Goal: Browse casually: Explore the website without a specific task or goal

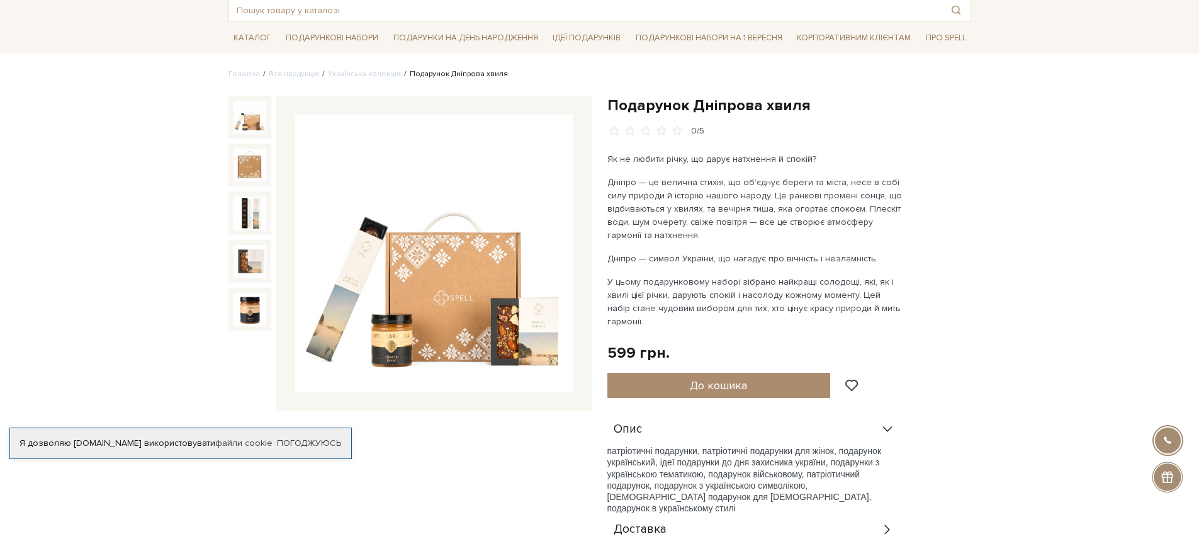
scroll to position [76, 0]
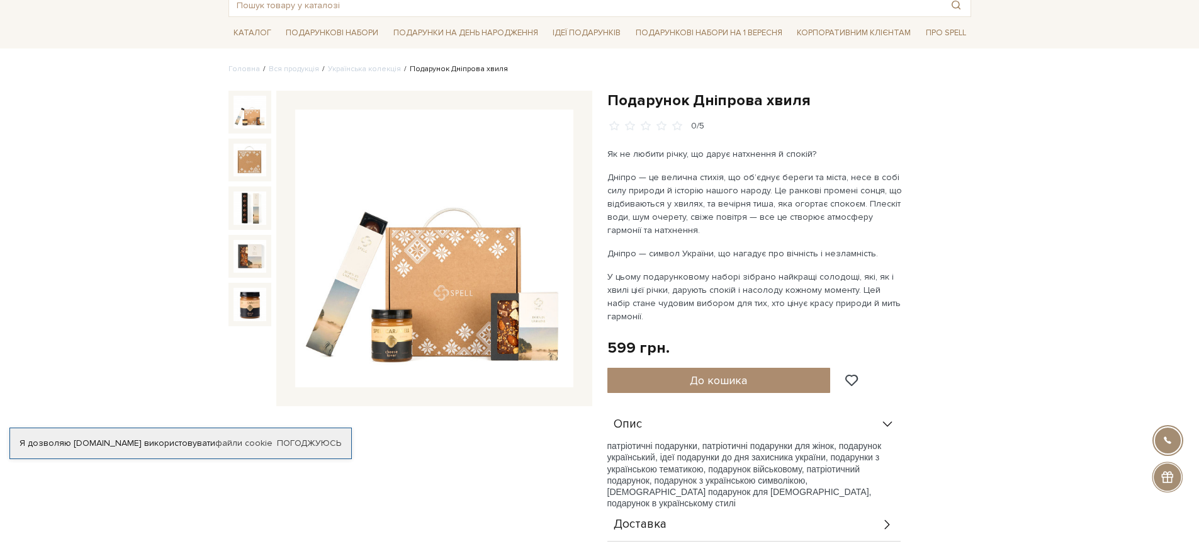
click at [473, 288] on img at bounding box center [434, 248] width 278 height 278
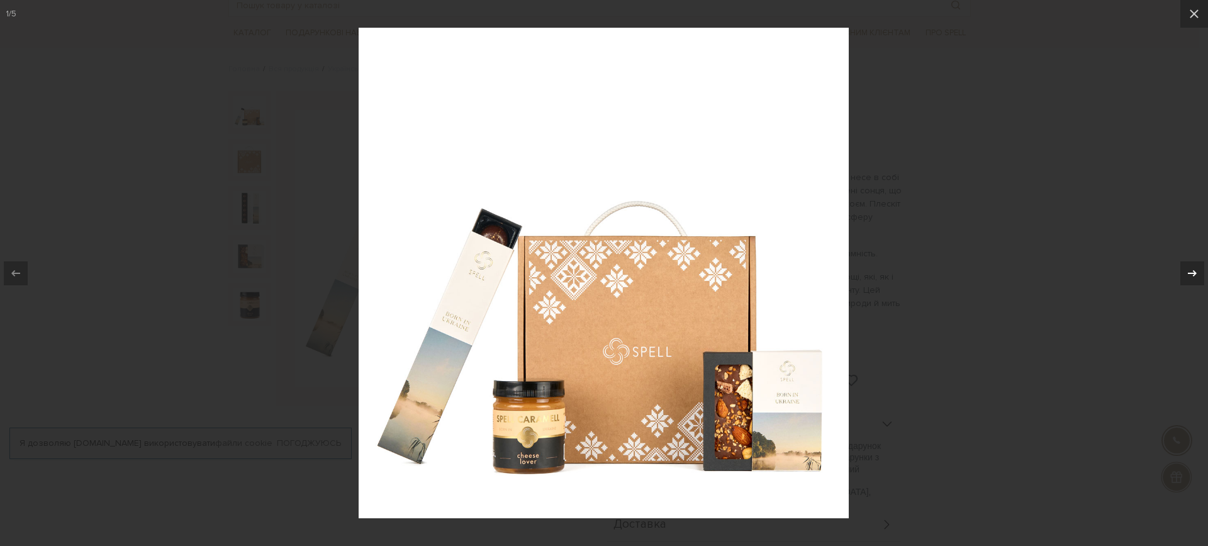
click at [1185, 273] on icon at bounding box center [1192, 273] width 15 height 15
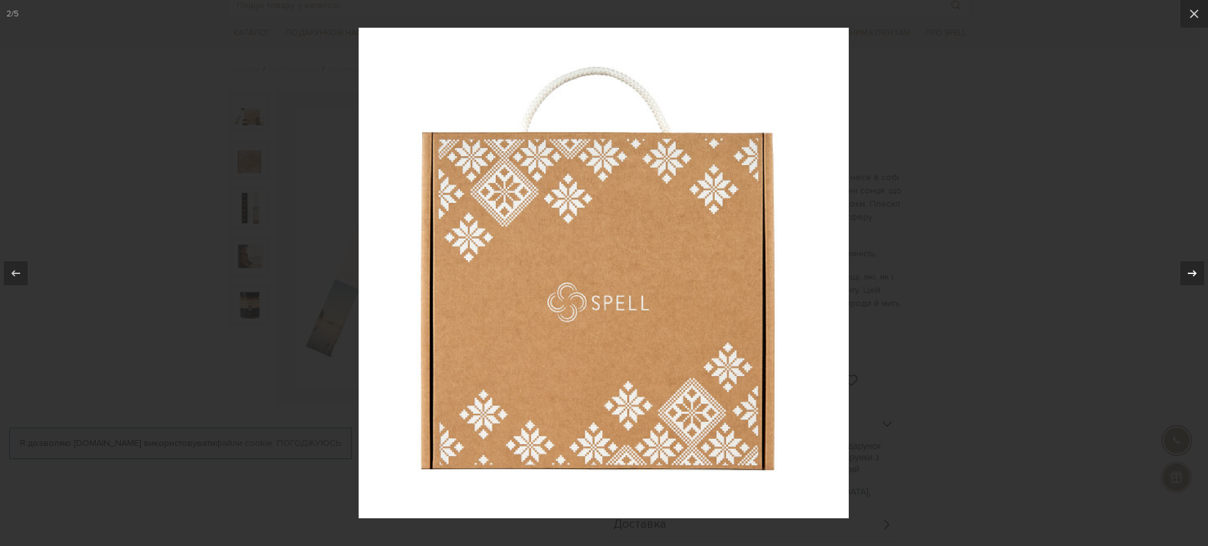
click at [1185, 273] on icon at bounding box center [1192, 273] width 15 height 15
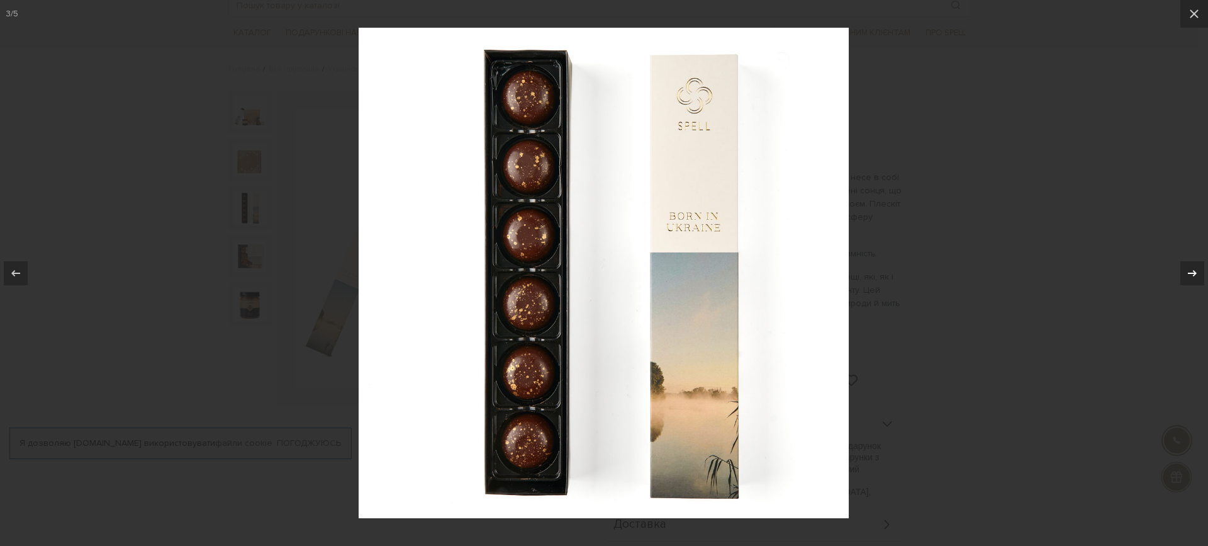
click at [1185, 274] on icon at bounding box center [1192, 273] width 15 height 15
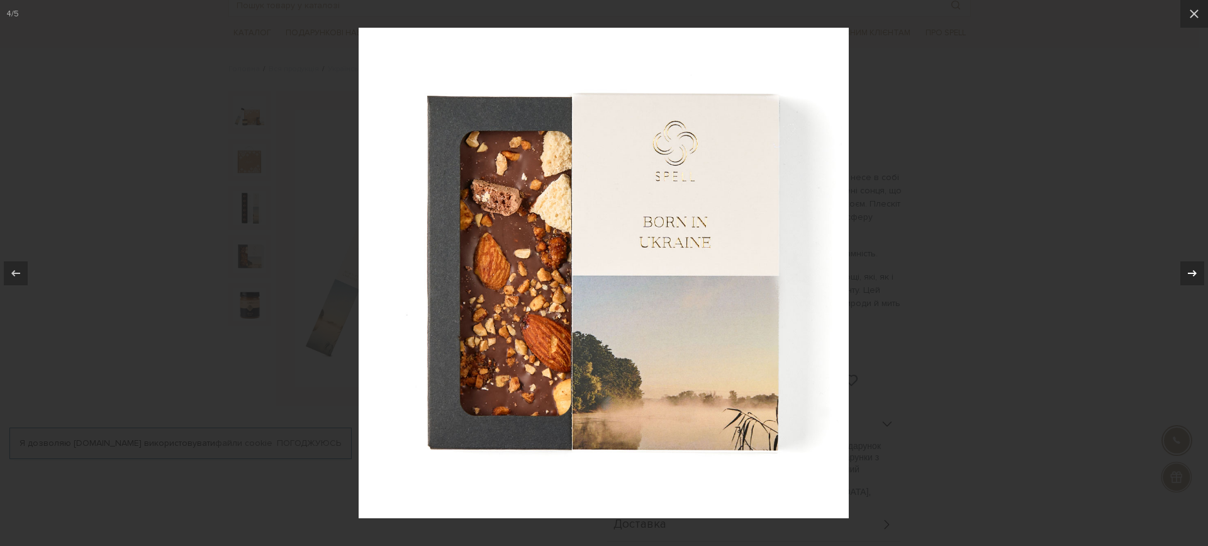
click at [1185, 274] on icon at bounding box center [1192, 273] width 15 height 15
